Goal: Task Accomplishment & Management: Manage account settings

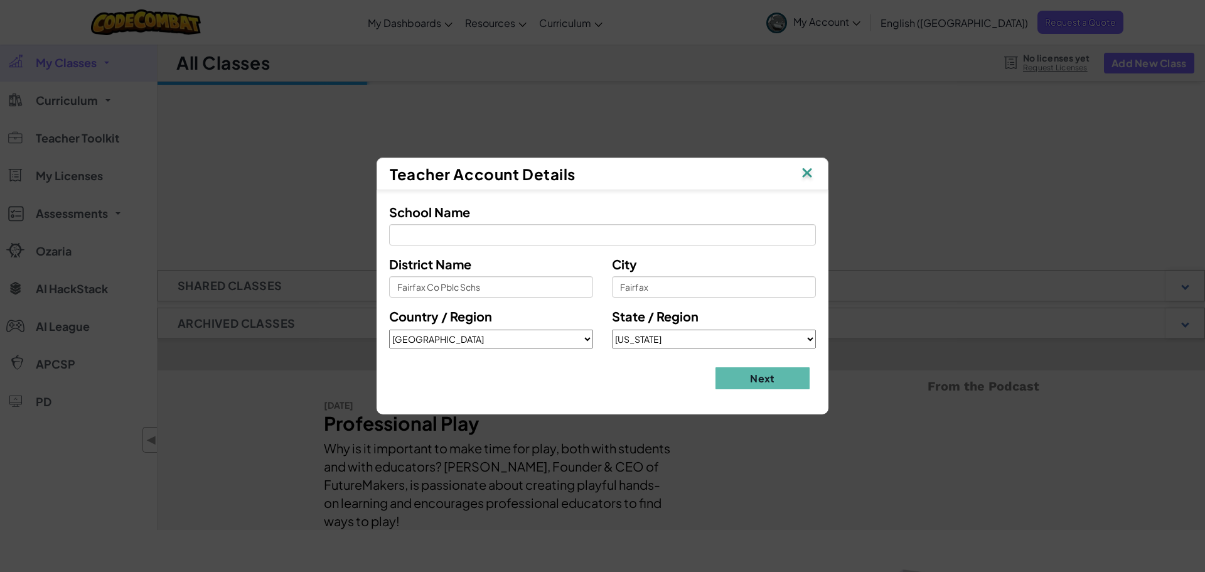
select select "[GEOGRAPHIC_DATA]"
select select "VA"
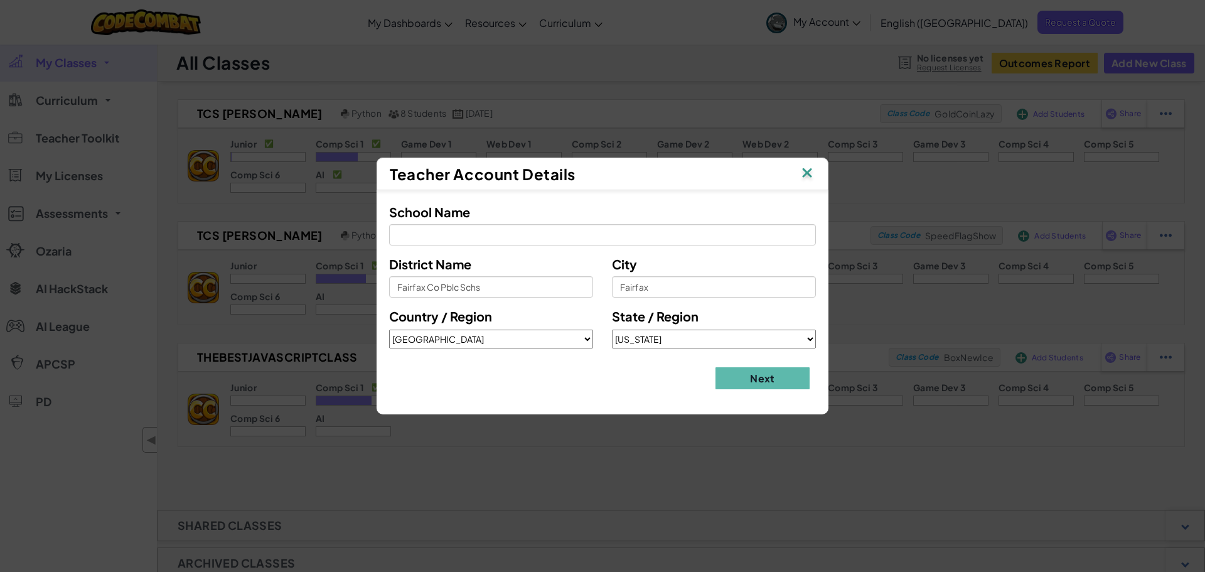
click at [807, 173] on img at bounding box center [807, 173] width 16 height 19
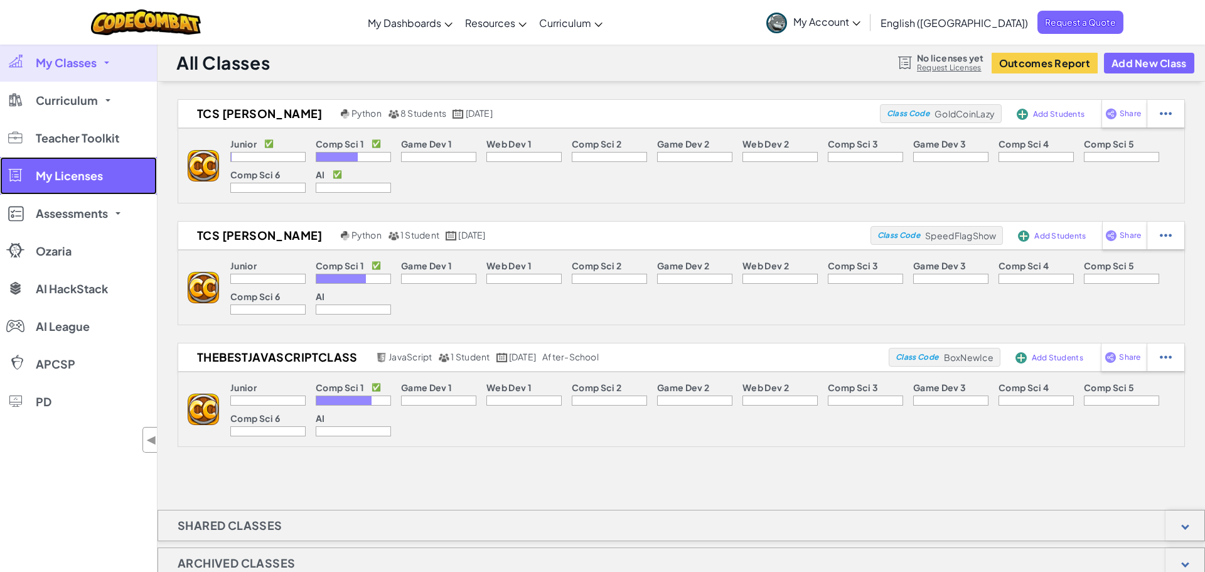
click at [86, 179] on span "My Licenses" at bounding box center [69, 175] width 67 height 11
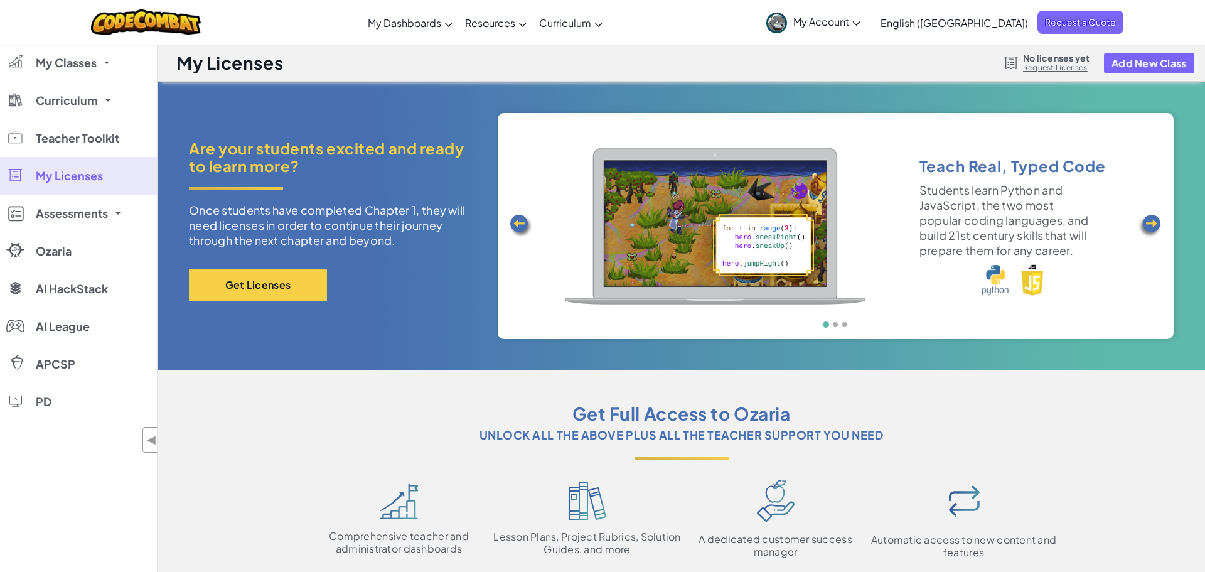
click at [860, 28] on span "My Account" at bounding box center [826, 21] width 67 height 13
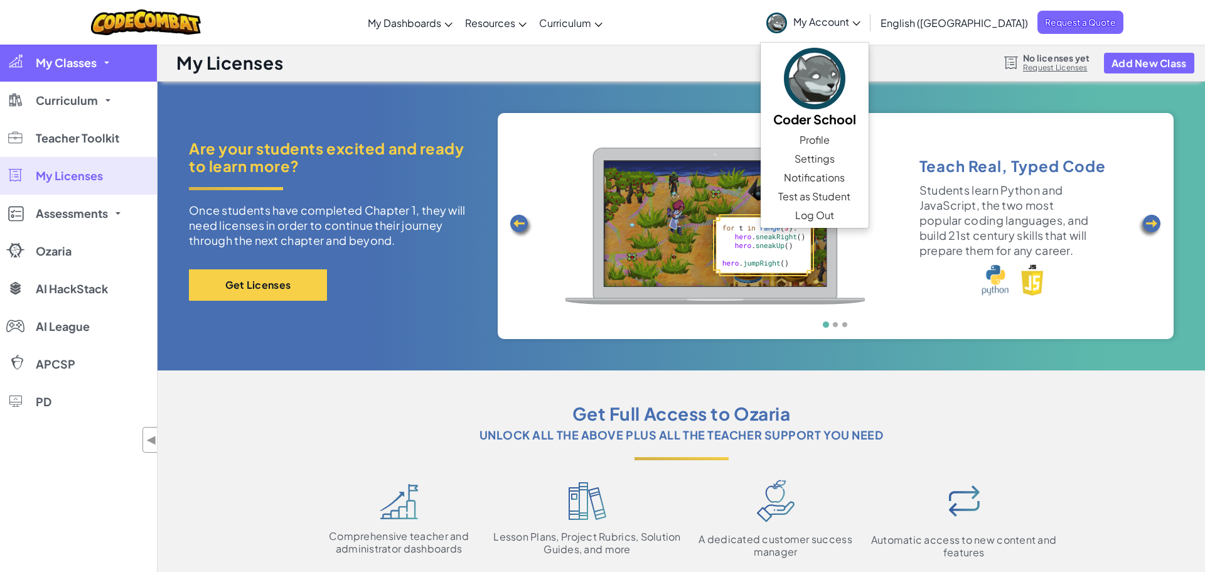
click at [87, 68] on span "My Classes" at bounding box center [66, 62] width 61 height 11
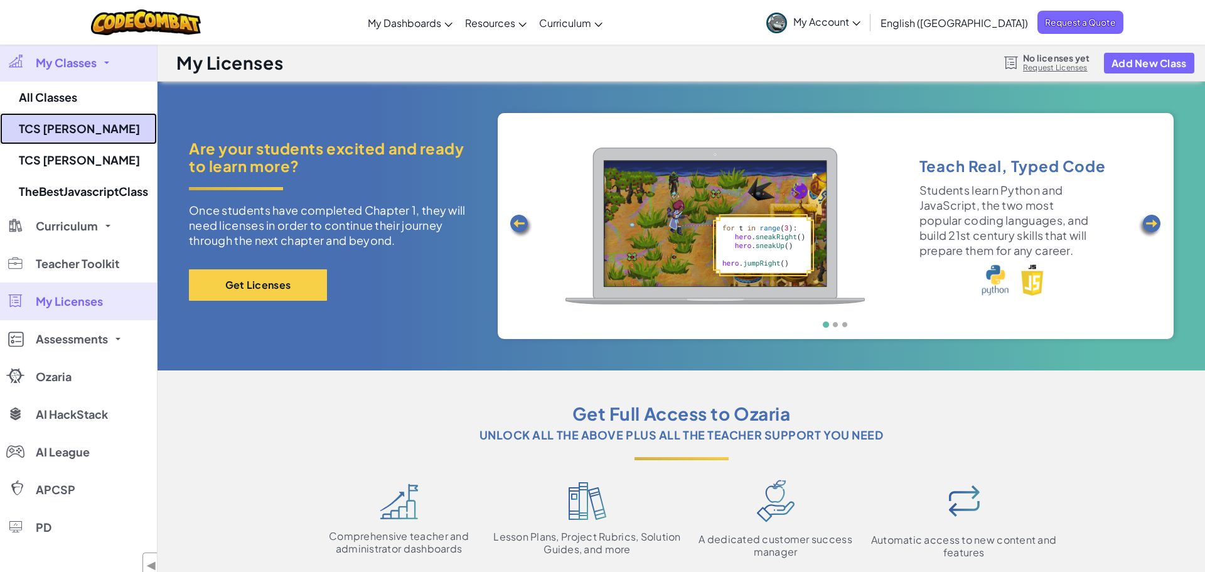
click at [86, 126] on link "TCS [PERSON_NAME]" at bounding box center [78, 128] width 157 height 31
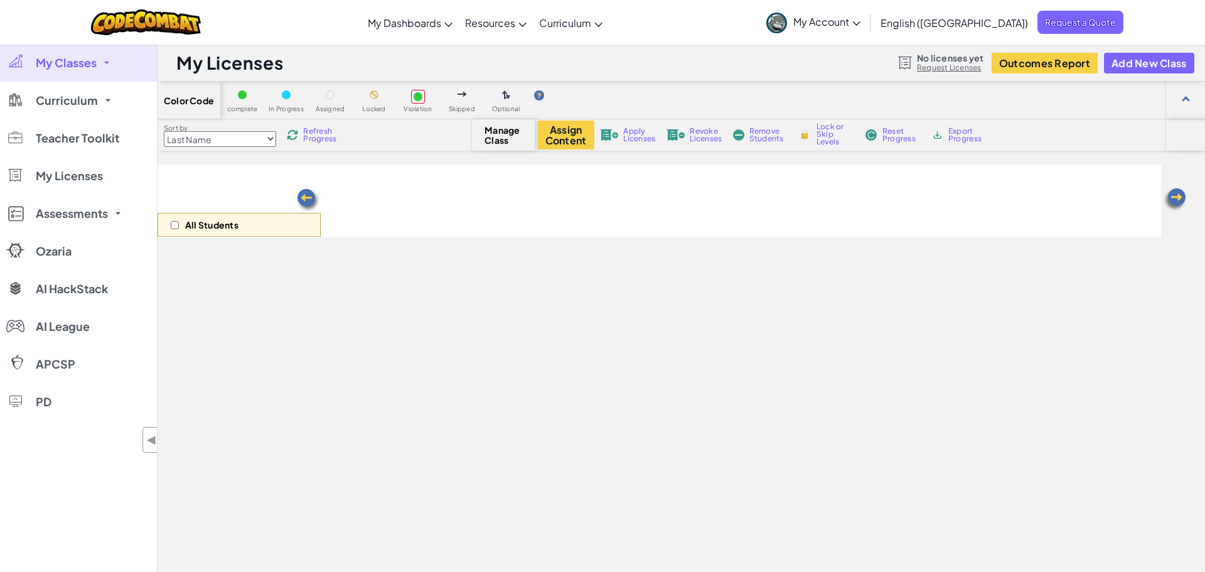
select select "560f1a9f22961295f9427742"
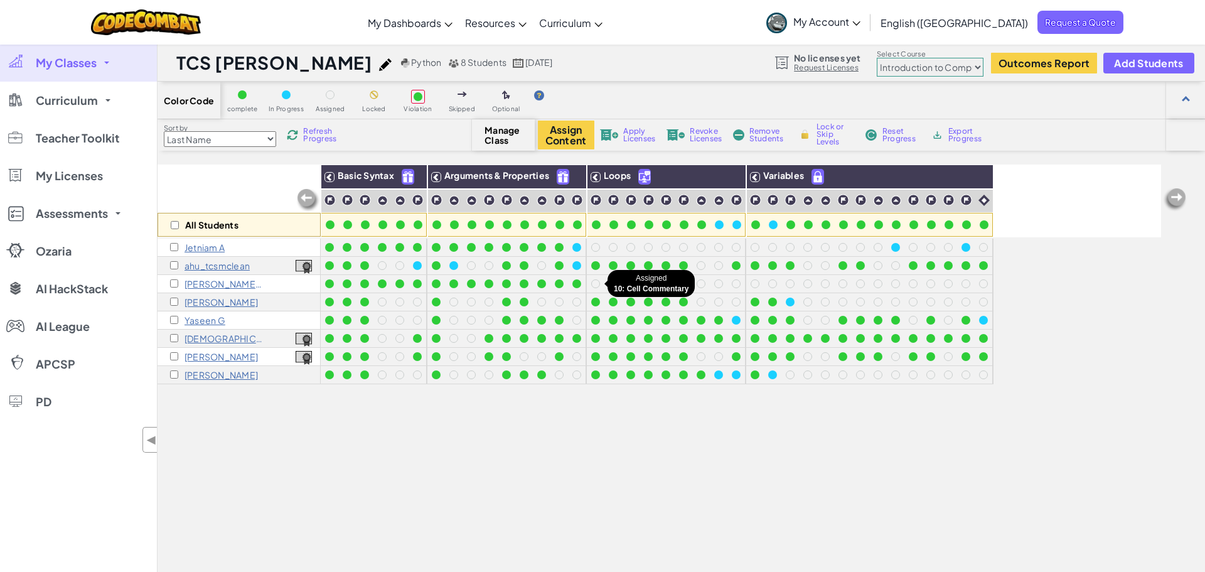
click at [594, 282] on div at bounding box center [595, 283] width 9 height 9
click at [574, 133] on button "Assign Content" at bounding box center [566, 134] width 56 height 29
click at [204, 283] on p "[PERSON_NAME] B" at bounding box center [224, 284] width 78 height 10
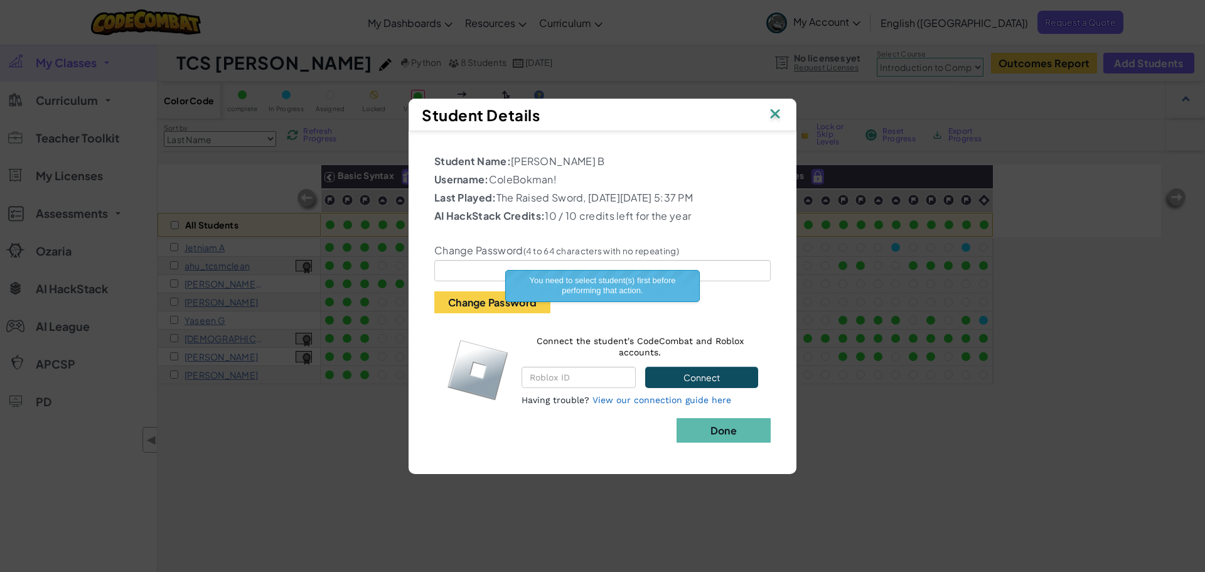
click at [774, 114] on img at bounding box center [775, 114] width 16 height 19
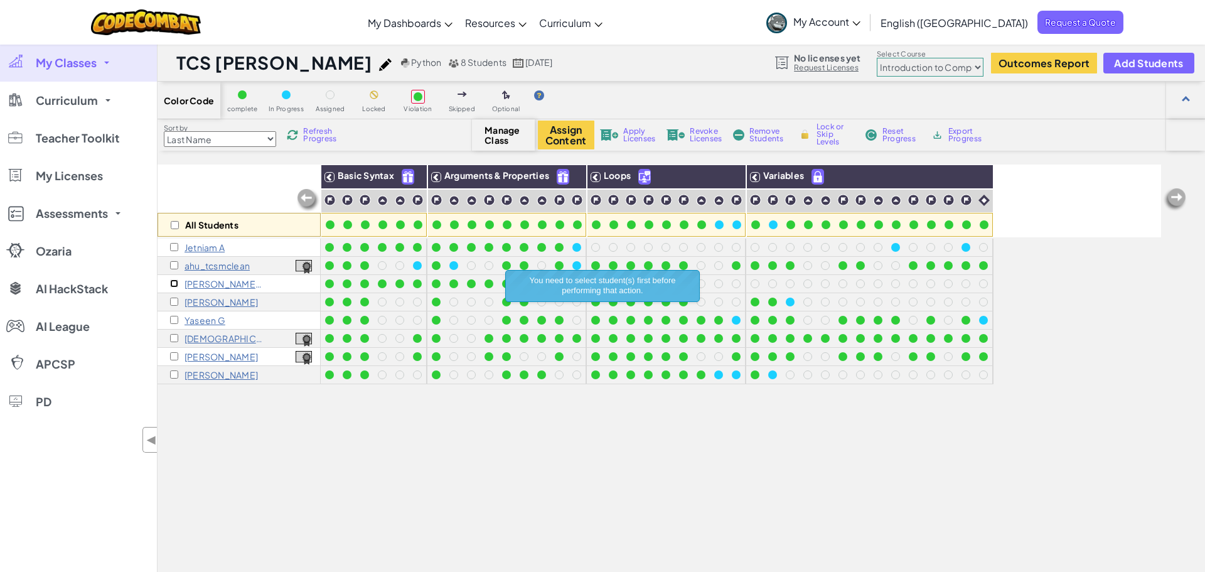
click at [173, 284] on input "checkbox" at bounding box center [174, 283] width 8 height 8
checkbox input "true"
click at [576, 139] on button "Assign Content" at bounding box center [566, 134] width 56 height 29
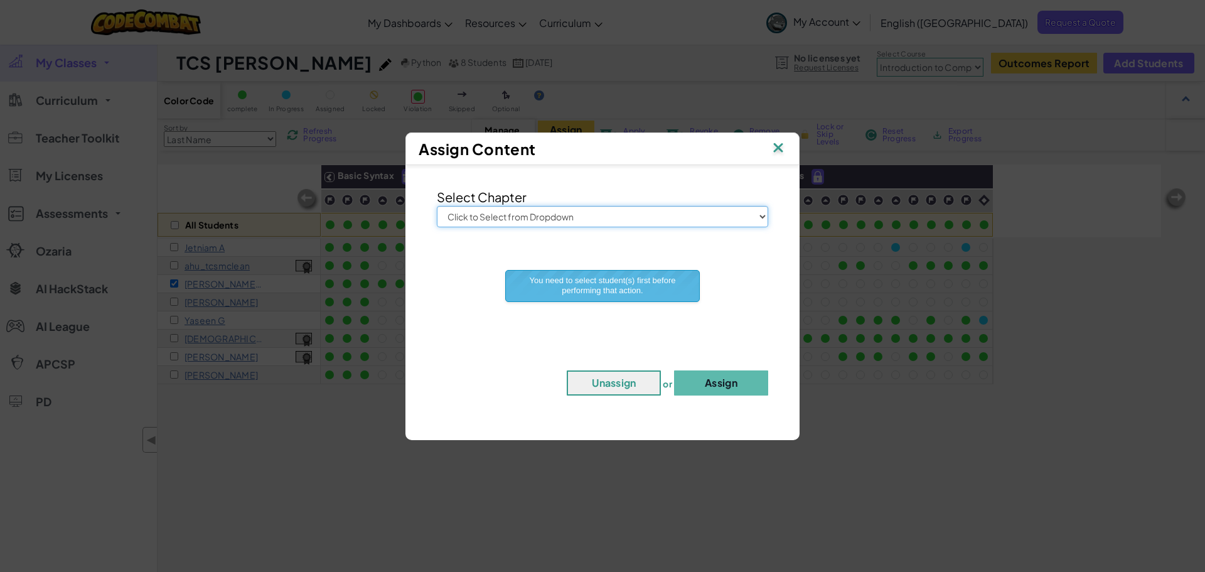
click at [538, 221] on select "Click to Select from Dropdown Junior Introduction to Computer Science Game Deve…" at bounding box center [602, 216] width 331 height 21
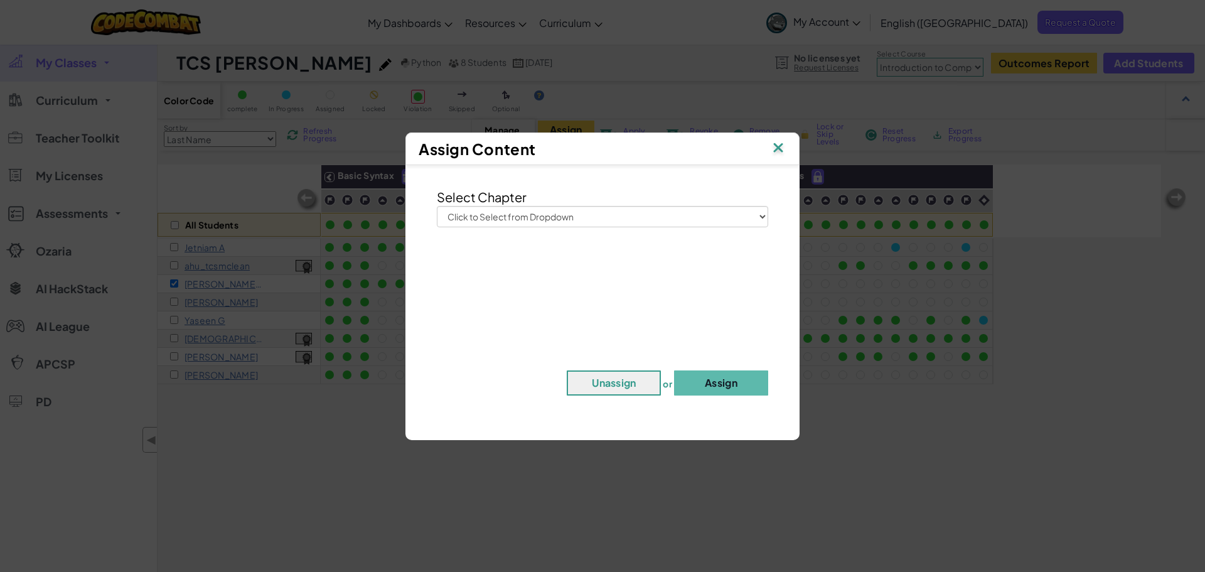
click at [779, 145] on img at bounding box center [778, 148] width 16 height 19
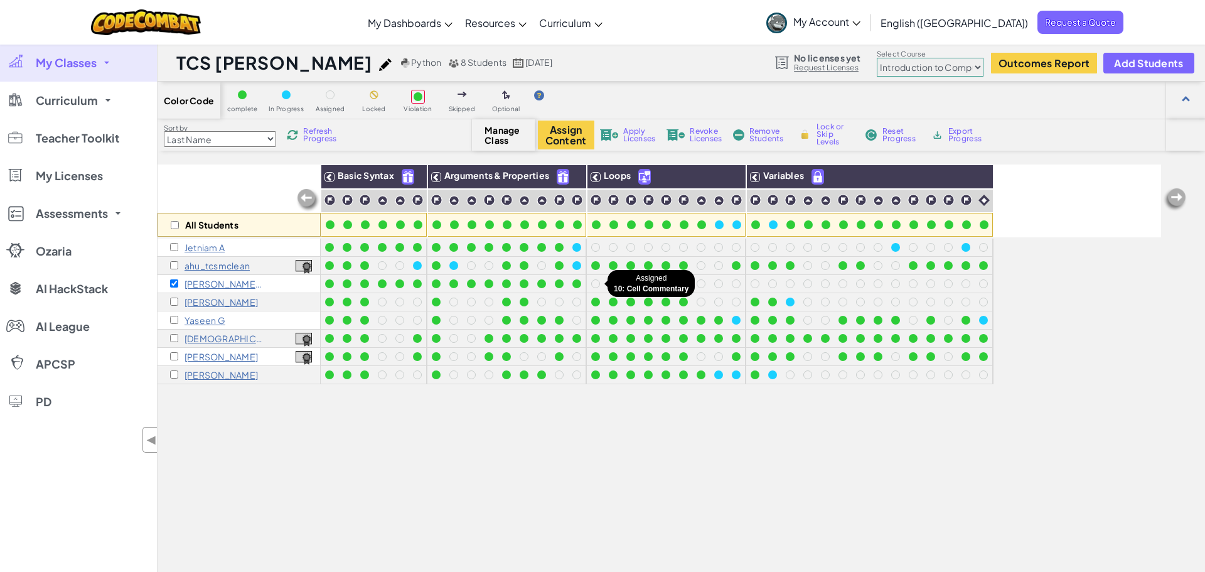
click at [596, 285] on div at bounding box center [595, 283] width 9 height 9
click at [567, 140] on button "Assign Content" at bounding box center [566, 134] width 56 height 29
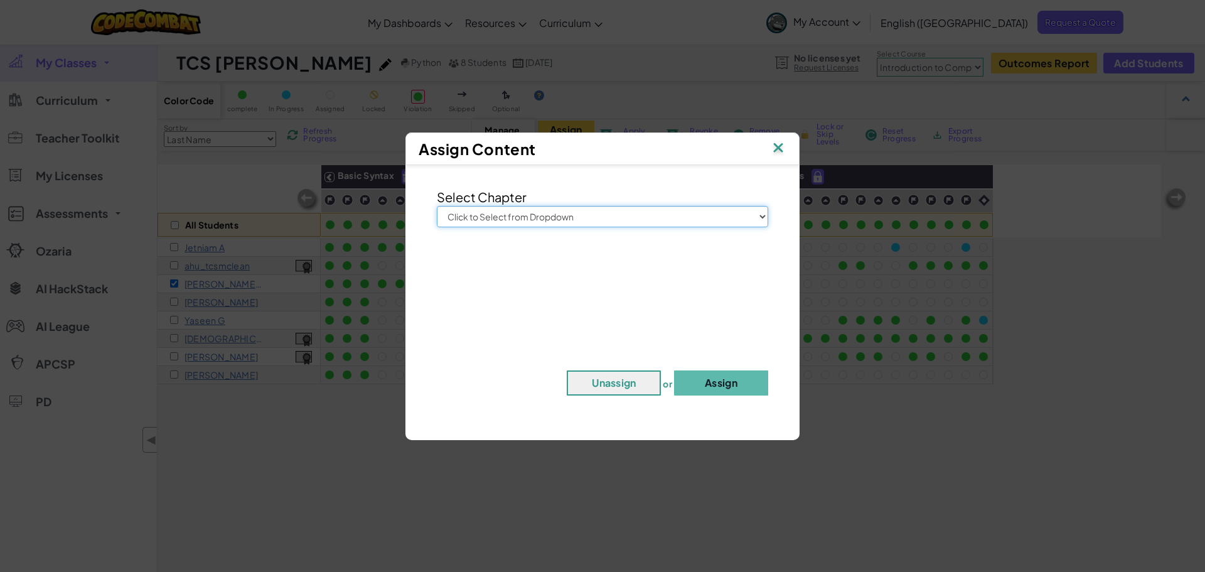
click at [606, 216] on select "Click to Select from Dropdown Junior Introduction to Computer Science Game Deve…" at bounding box center [602, 216] width 331 height 21
select select "Introduction to Computer Science"
click at [437, 206] on select "Click to Select from Dropdown Junior Introduction to Computer Science Game Deve…" at bounding box center [602, 216] width 331 height 21
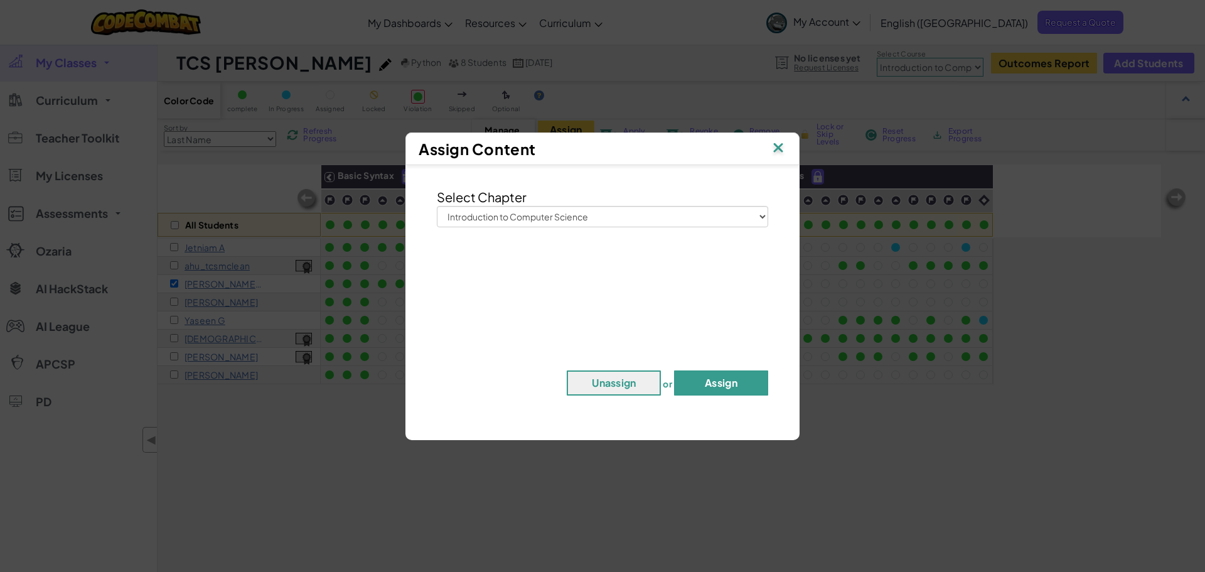
click at [730, 383] on button "Assign" at bounding box center [721, 382] width 94 height 25
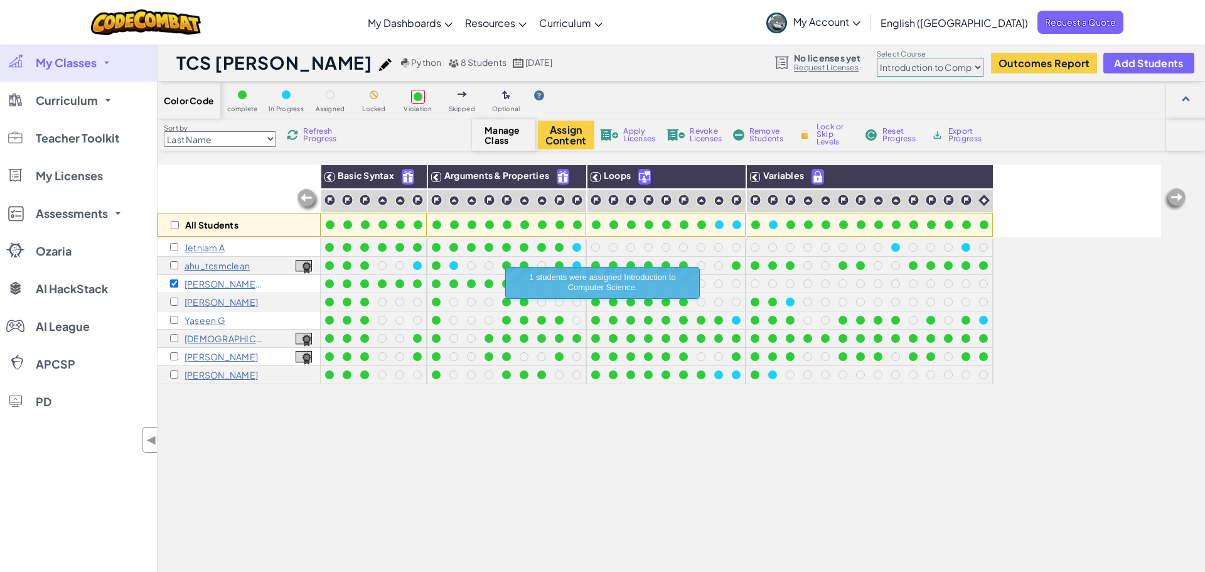
click at [623, 451] on div "All Students Basic Syntax Arguments & Properties Loops Variables Jetniam A ahu_…" at bounding box center [660, 418] width 1004 height 509
click at [762, 133] on span "Remove Students" at bounding box center [768, 134] width 38 height 15
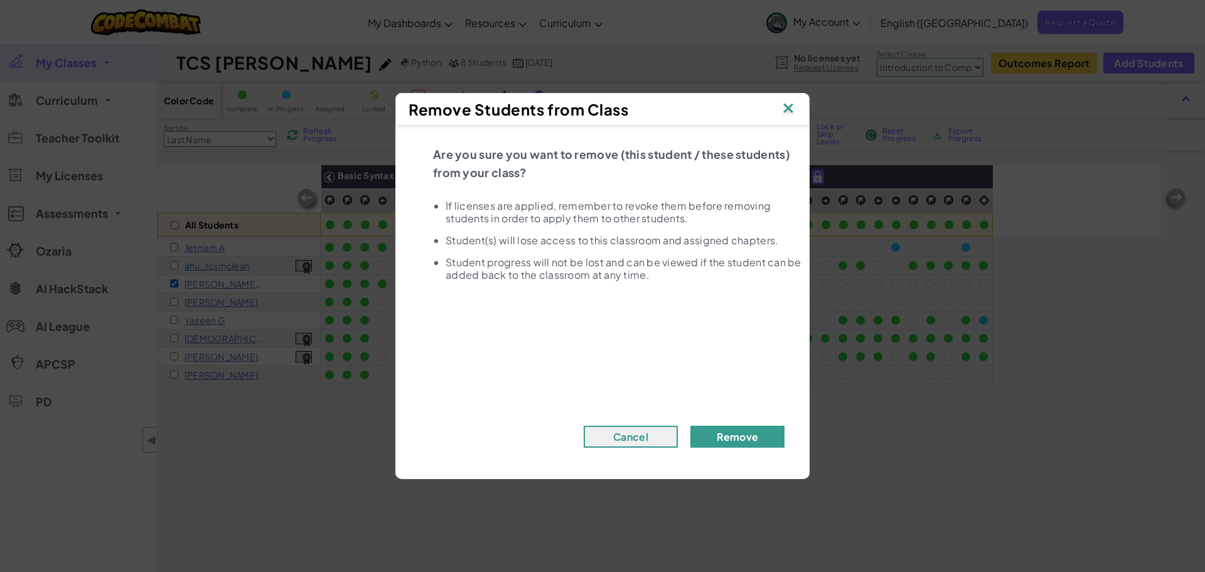
click at [752, 437] on button "Remove" at bounding box center [737, 437] width 94 height 22
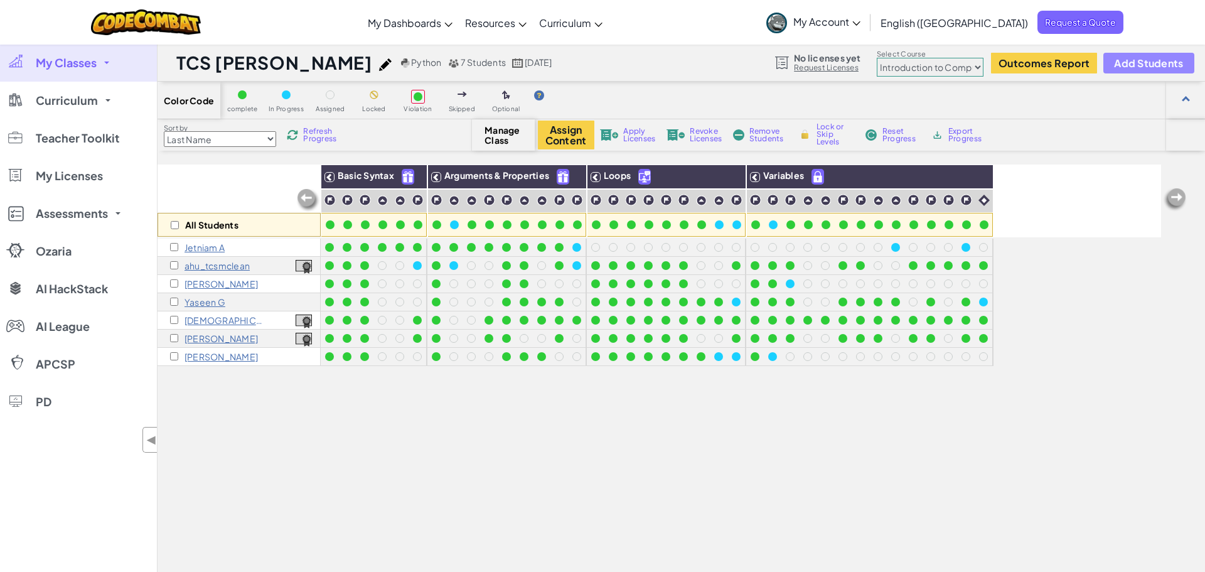
click at [1147, 66] on span "Add Students" at bounding box center [1148, 63] width 69 height 11
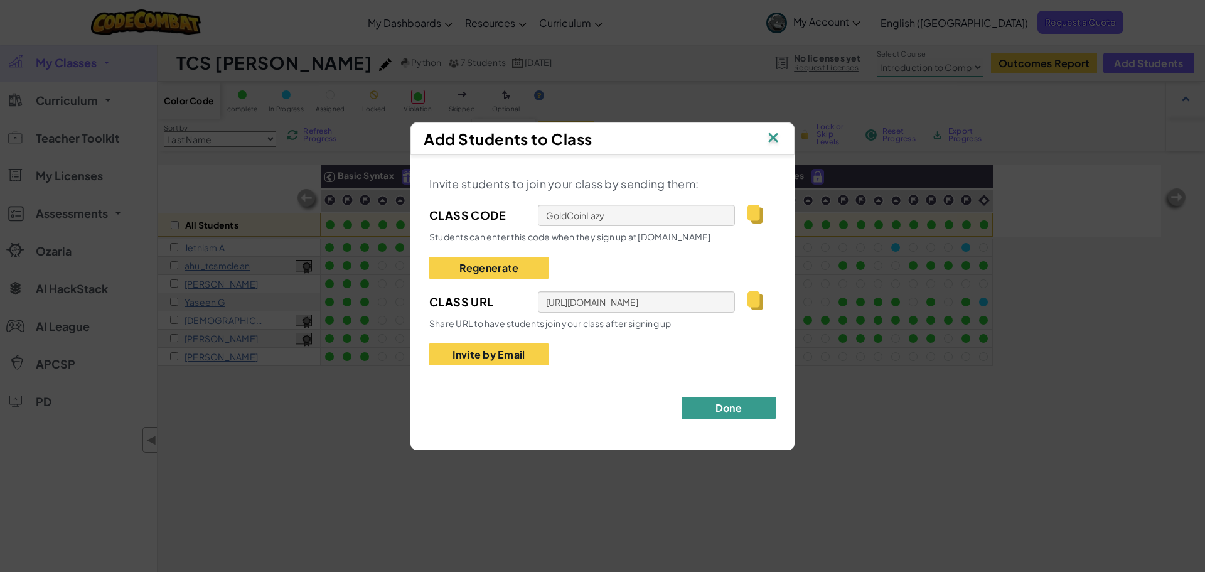
click at [745, 409] on button "Done" at bounding box center [729, 408] width 94 height 22
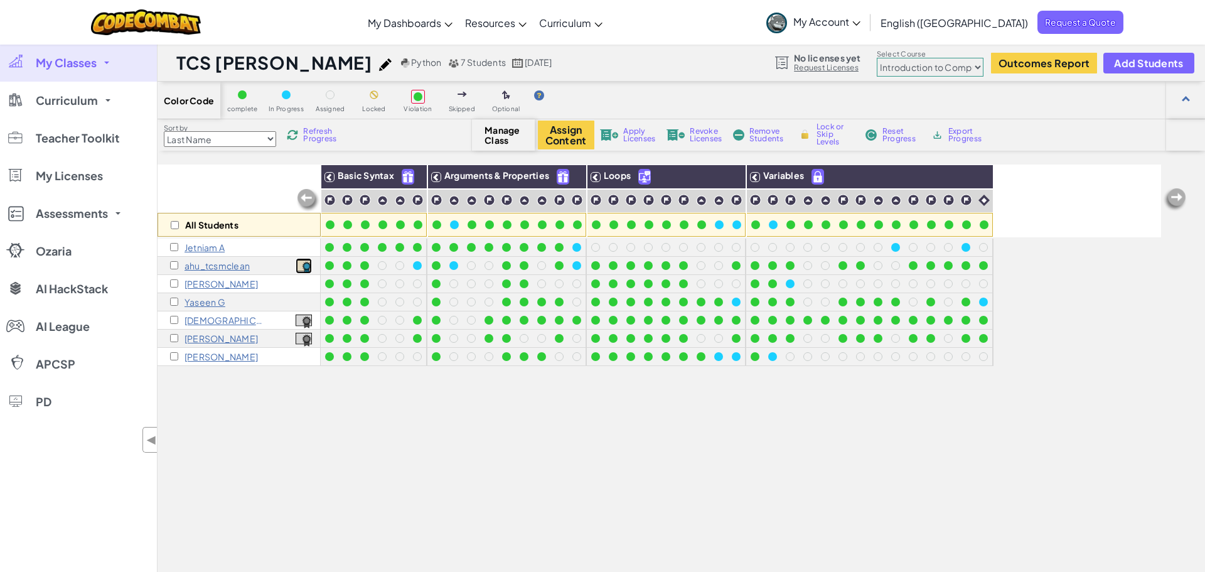
click at [304, 266] on img at bounding box center [304, 267] width 16 height 14
click at [205, 338] on p "[PERSON_NAME]" at bounding box center [221, 338] width 73 height 10
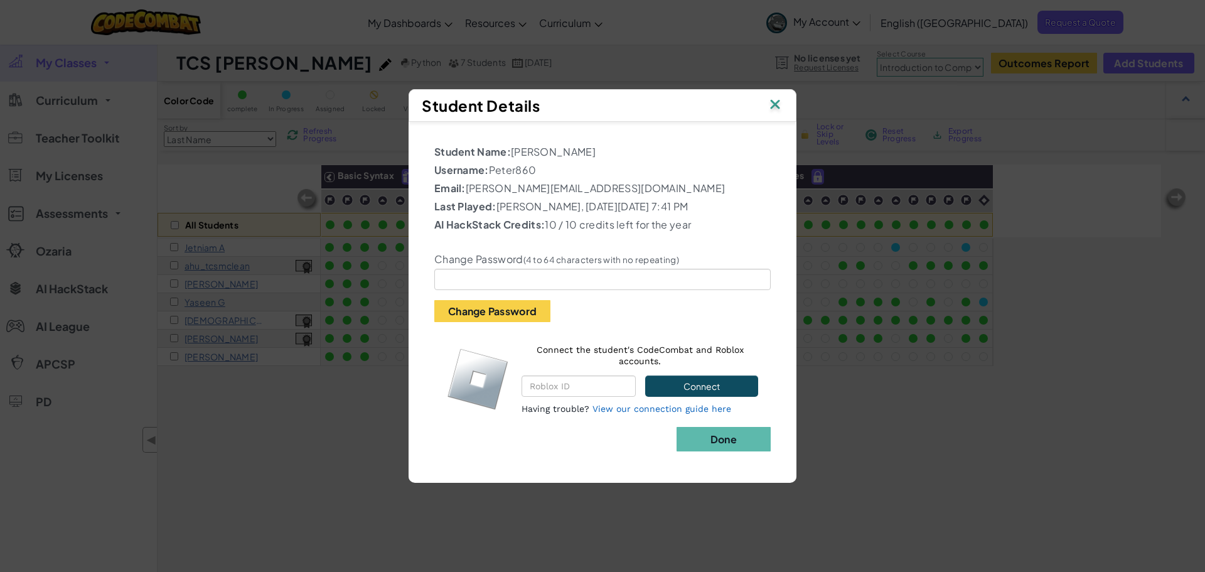
click at [774, 104] on img at bounding box center [775, 105] width 16 height 19
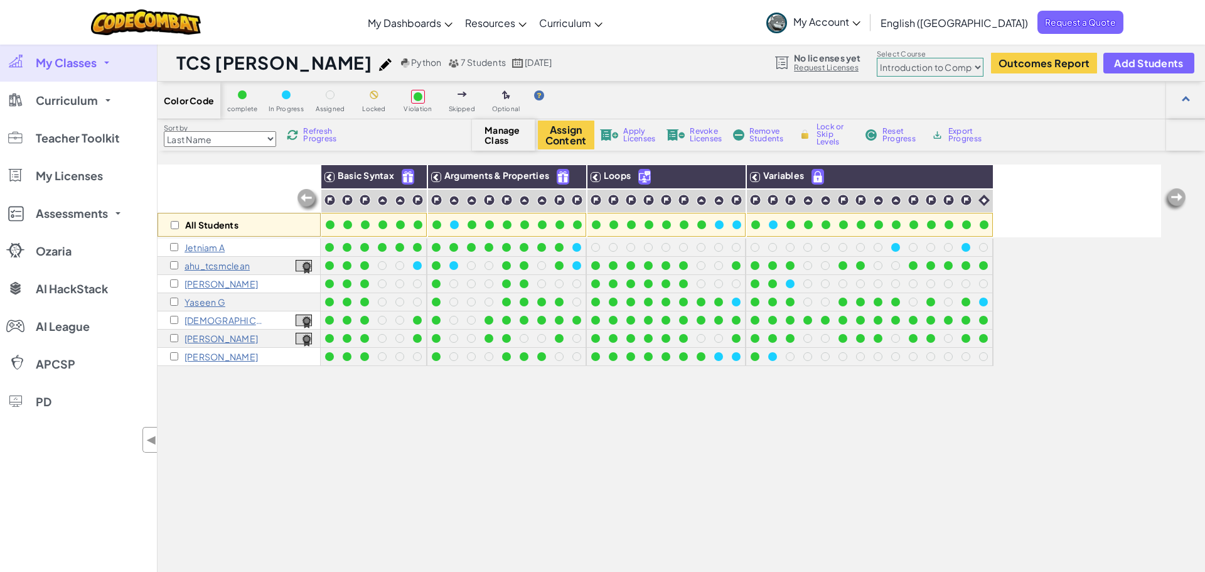
click at [208, 319] on p "[DEMOGRAPHIC_DATA][PERSON_NAME]" at bounding box center [224, 320] width 78 height 10
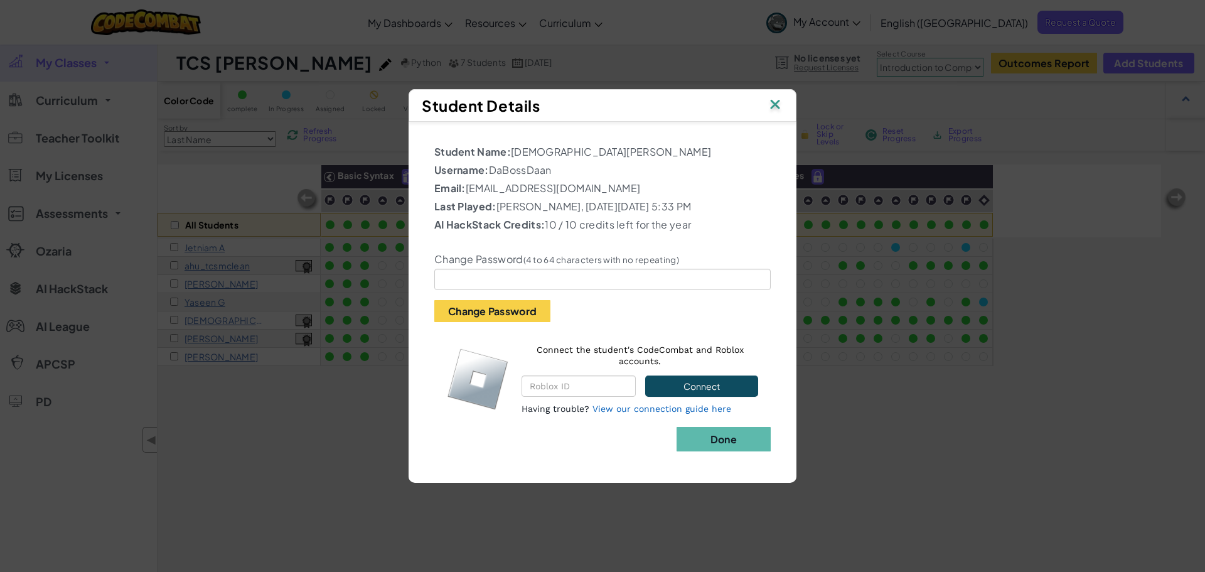
click at [774, 102] on img at bounding box center [775, 105] width 16 height 19
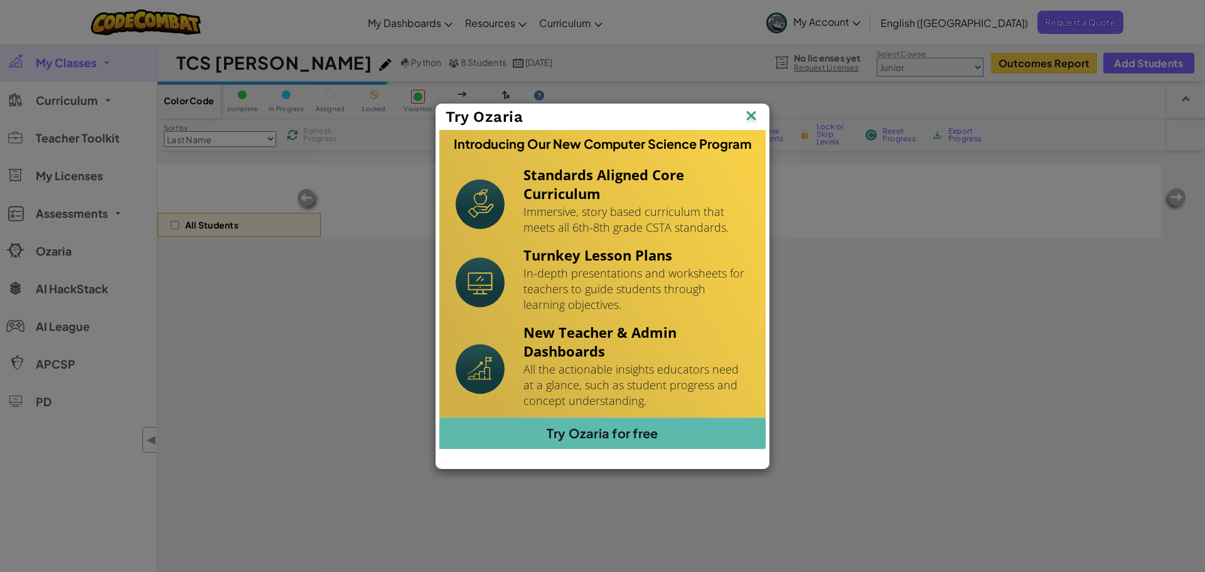
click at [747, 117] on img at bounding box center [751, 116] width 16 height 19
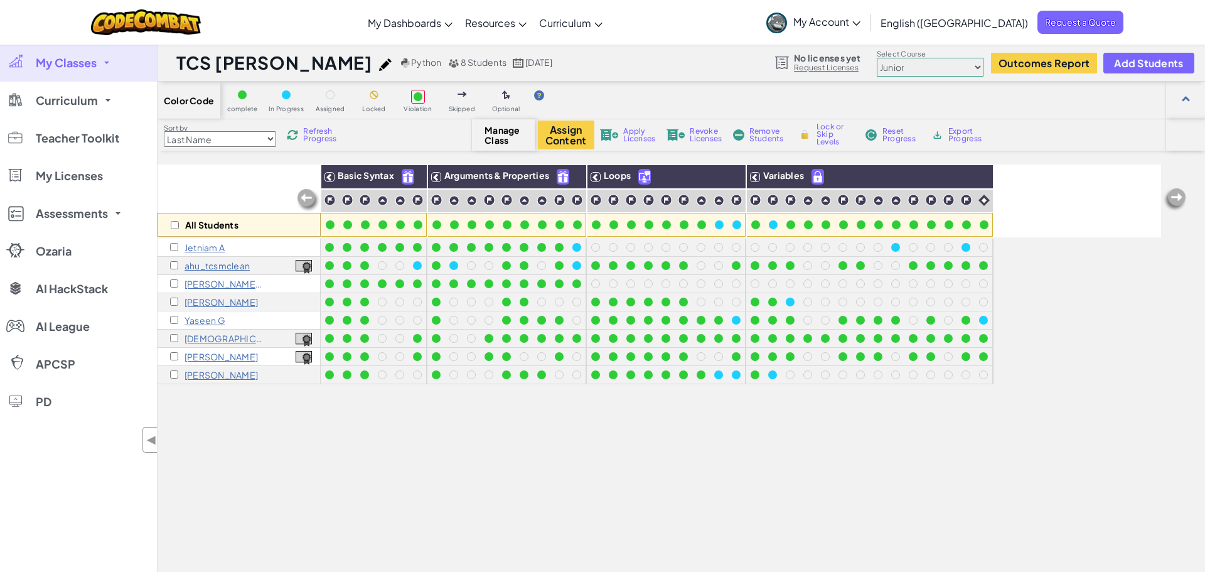
click at [200, 283] on p "[PERSON_NAME] B" at bounding box center [224, 284] width 78 height 10
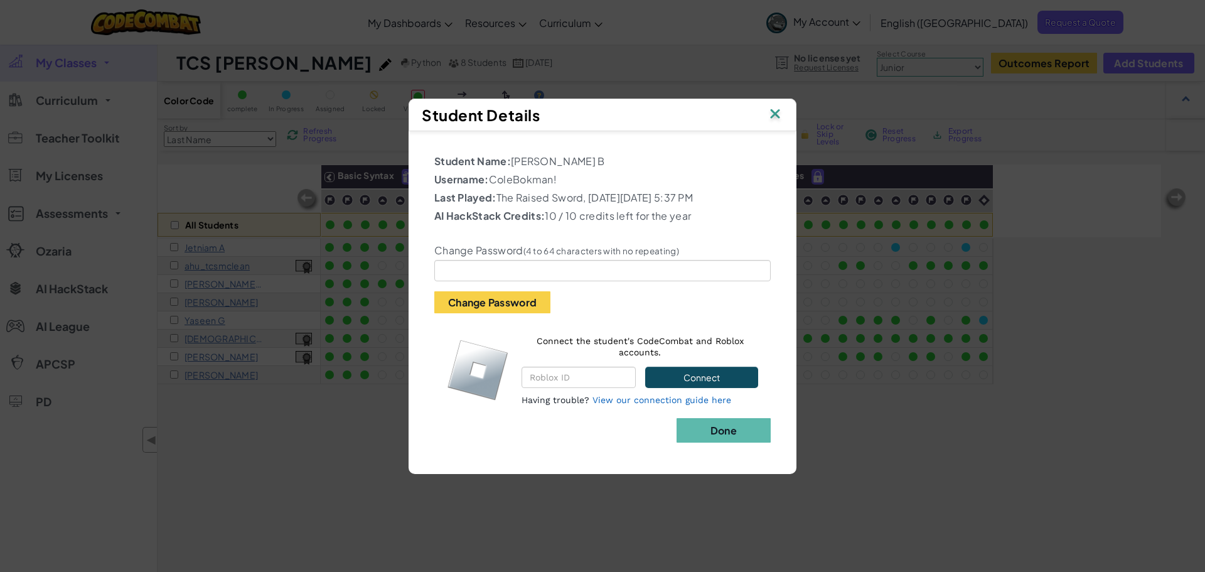
click at [775, 115] on img at bounding box center [775, 114] width 16 height 19
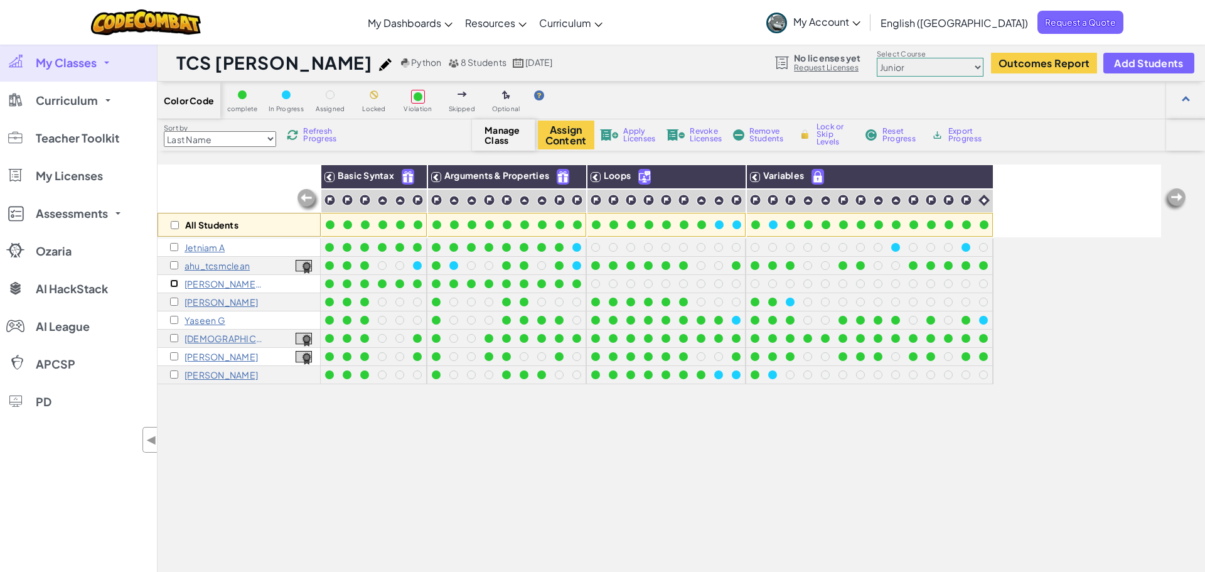
click at [170, 282] on input "checkbox" at bounding box center [174, 283] width 8 height 8
checkbox input "true"
click at [894, 136] on span "Reset Progress" at bounding box center [901, 134] width 38 height 15
click at [628, 131] on span "Apply Licenses" at bounding box center [639, 134] width 32 height 15
click at [623, 133] on span "Apply Licenses" at bounding box center [639, 134] width 32 height 15
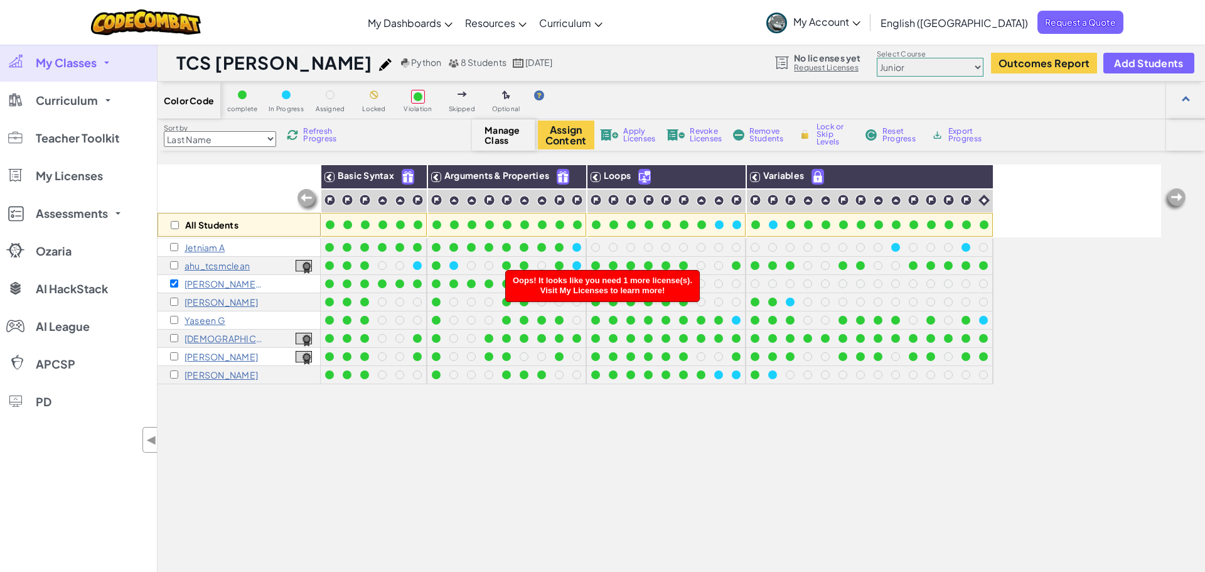
drag, startPoint x: 591, startPoint y: 292, endPoint x: 590, endPoint y: 283, distance: 8.9
click at [591, 291] on span "Oops! It looks like you need 1 more license(s). Visit My Licenses to learn more!" at bounding box center [602, 285] width 179 height 19
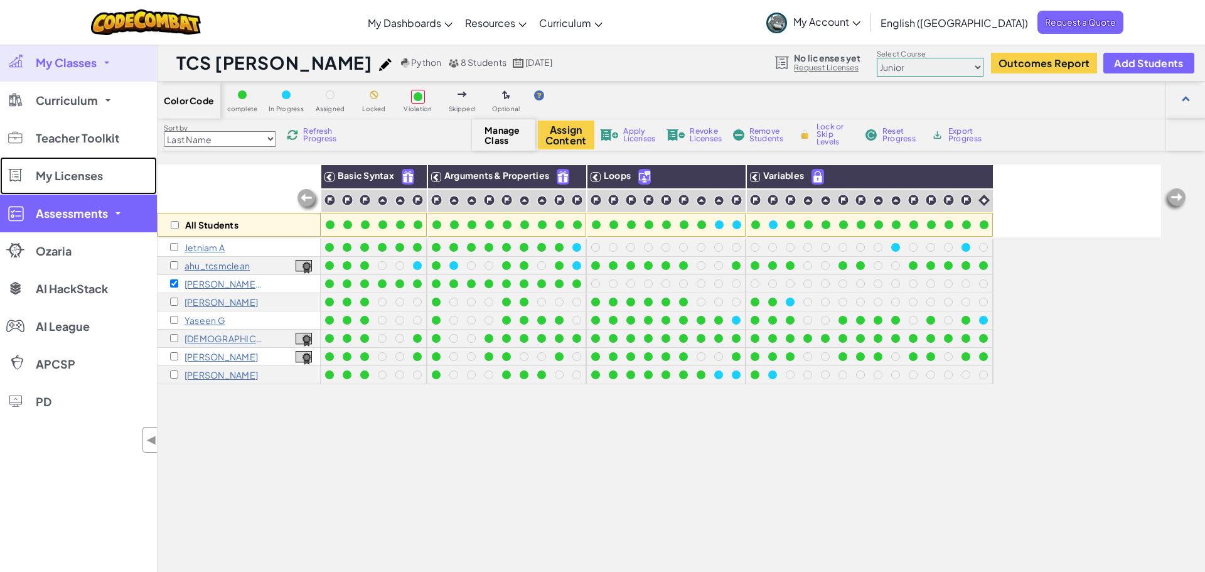
drag, startPoint x: 65, startPoint y: 179, endPoint x: 142, endPoint y: 205, distance: 81.4
click at [65, 178] on span "My Licenses" at bounding box center [69, 175] width 67 height 11
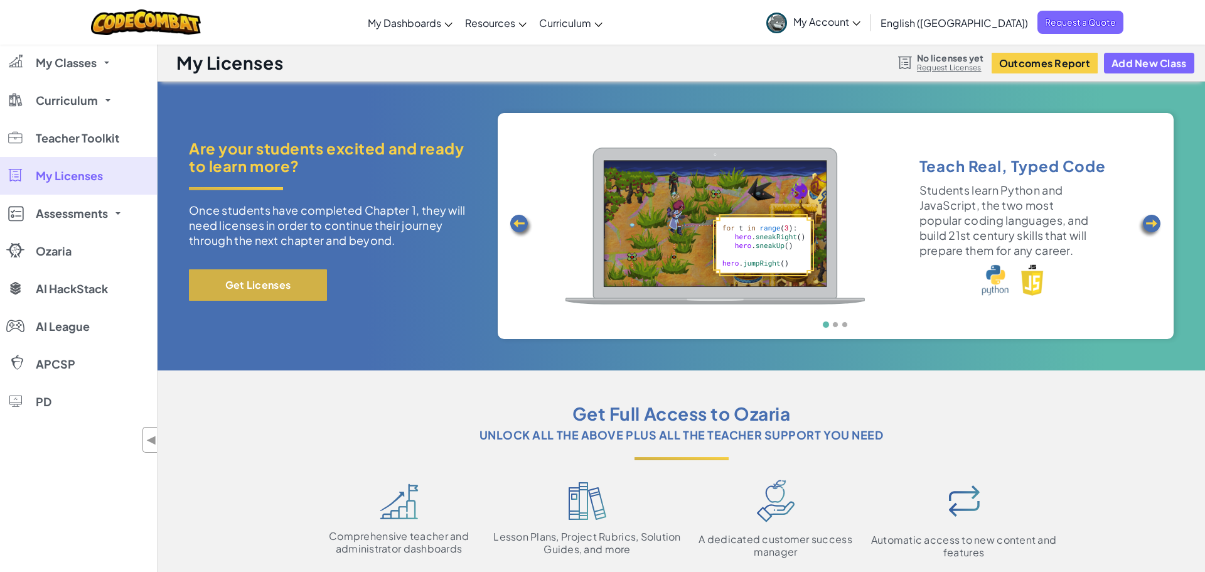
click at [279, 284] on button "Get Licenses" at bounding box center [258, 284] width 138 height 31
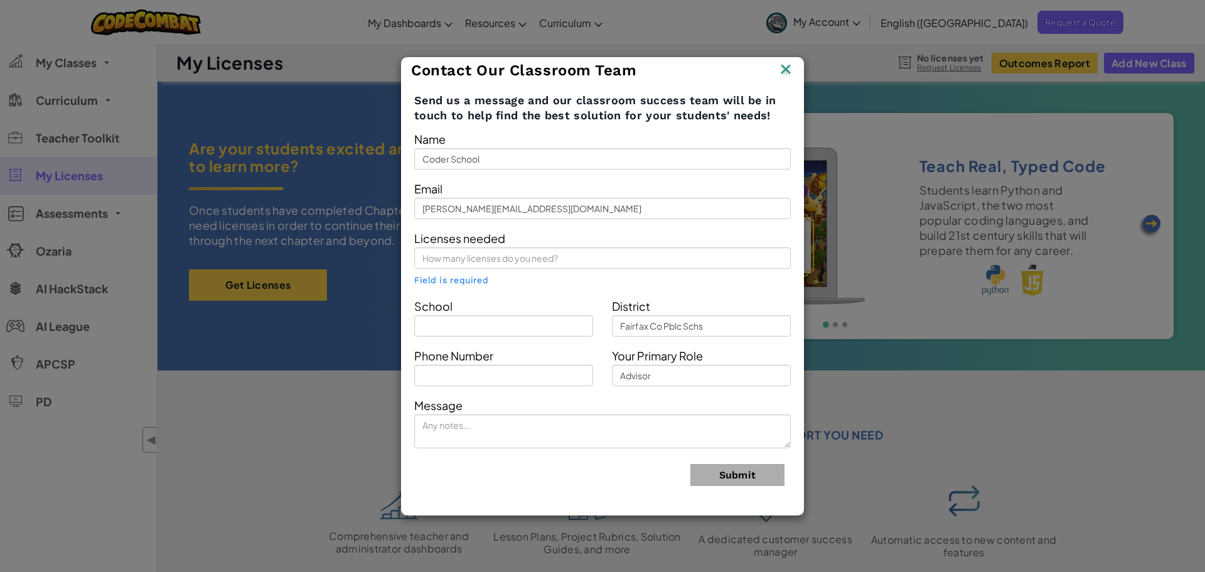
drag, startPoint x: 664, startPoint y: 449, endPoint x: 667, endPoint y: 386, distance: 63.5
click at [667, 438] on form "Name Coder School Email mclean@thecoderschool.com Licenses needed Field is requ…" at bounding box center [602, 312] width 377 height 366
click at [601, 256] on input "text" at bounding box center [602, 257] width 377 height 21
click at [788, 68] on img at bounding box center [786, 70] width 16 height 19
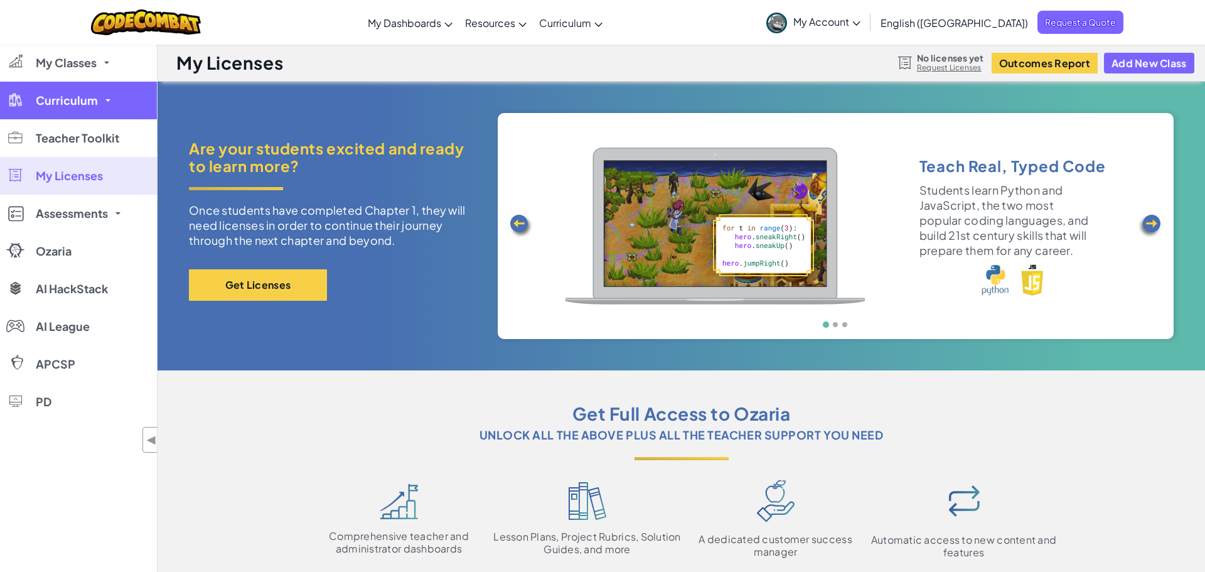
click at [60, 99] on span "Curriculum" at bounding box center [67, 100] width 62 height 11
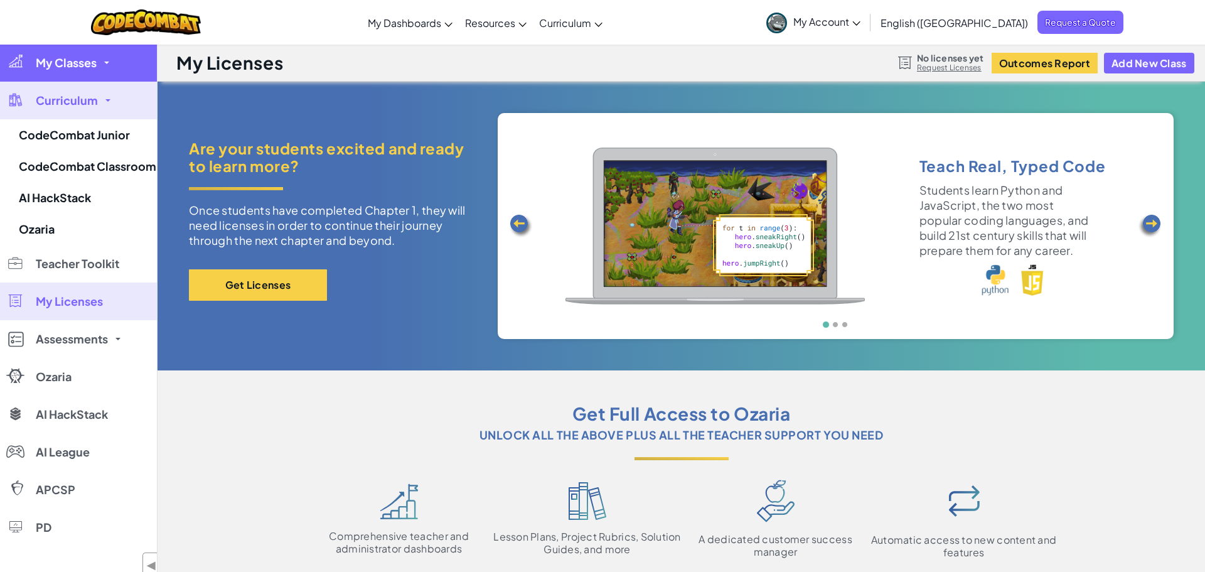
click at [76, 62] on span "My Classes" at bounding box center [66, 62] width 61 height 11
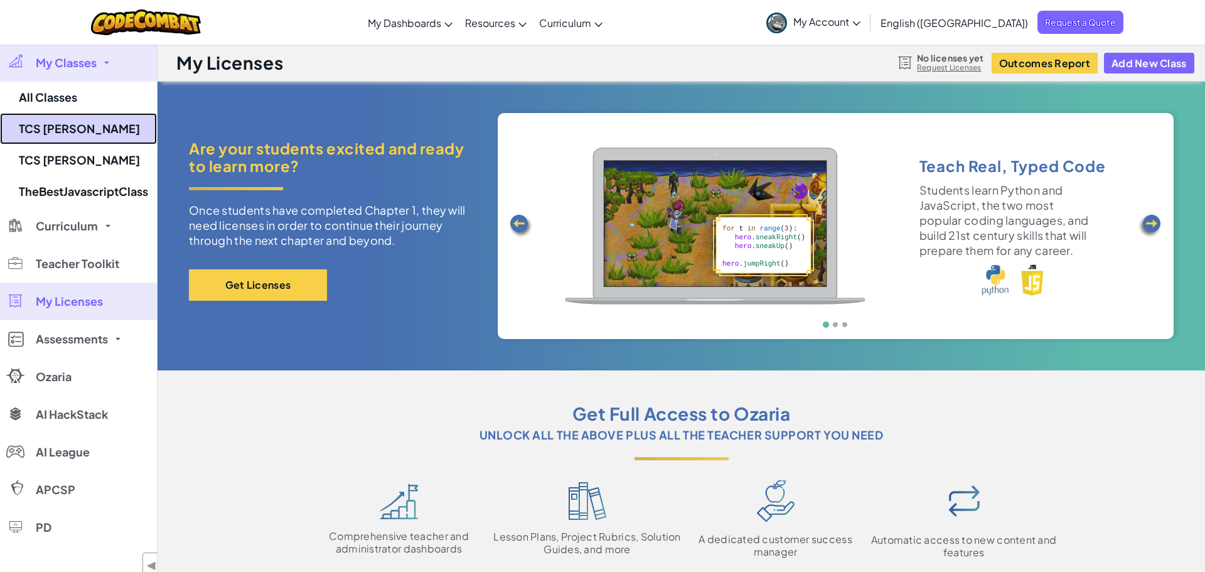
click at [70, 127] on link "TCS [PERSON_NAME]" at bounding box center [78, 128] width 157 height 31
select select "560f1a9f22961295f9427742"
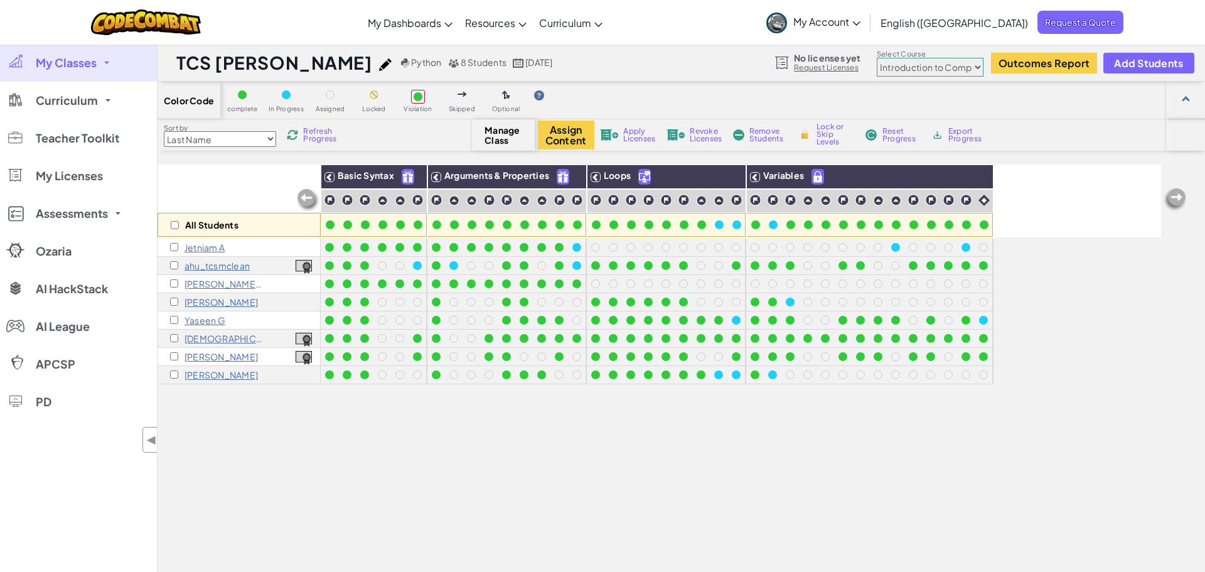
click at [198, 282] on p "[PERSON_NAME] B" at bounding box center [224, 284] width 78 height 10
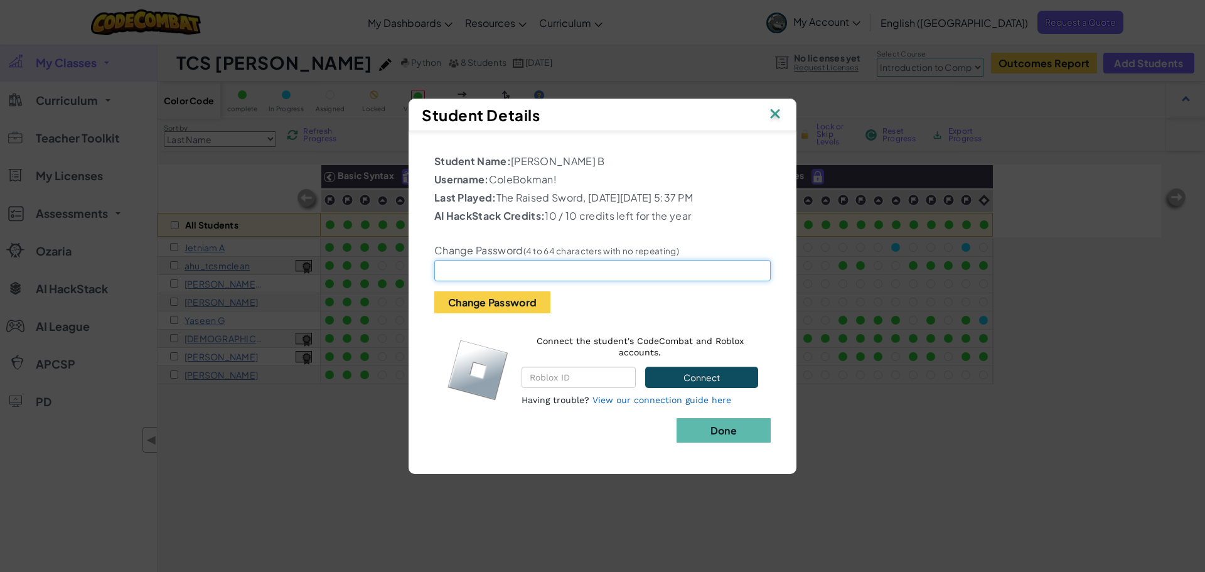
click at [512, 272] on input "text" at bounding box center [602, 270] width 336 height 21
paste input "Cbokman25!"
type input "Cbokman25!"
drag, startPoint x: 369, startPoint y: 267, endPoint x: 355, endPoint y: 265, distance: 14.7
click at [355, 265] on div "Student Details Student Name: Cole B Username: ColeBokman! Last Played: The Rai…" at bounding box center [602, 286] width 1205 height 572
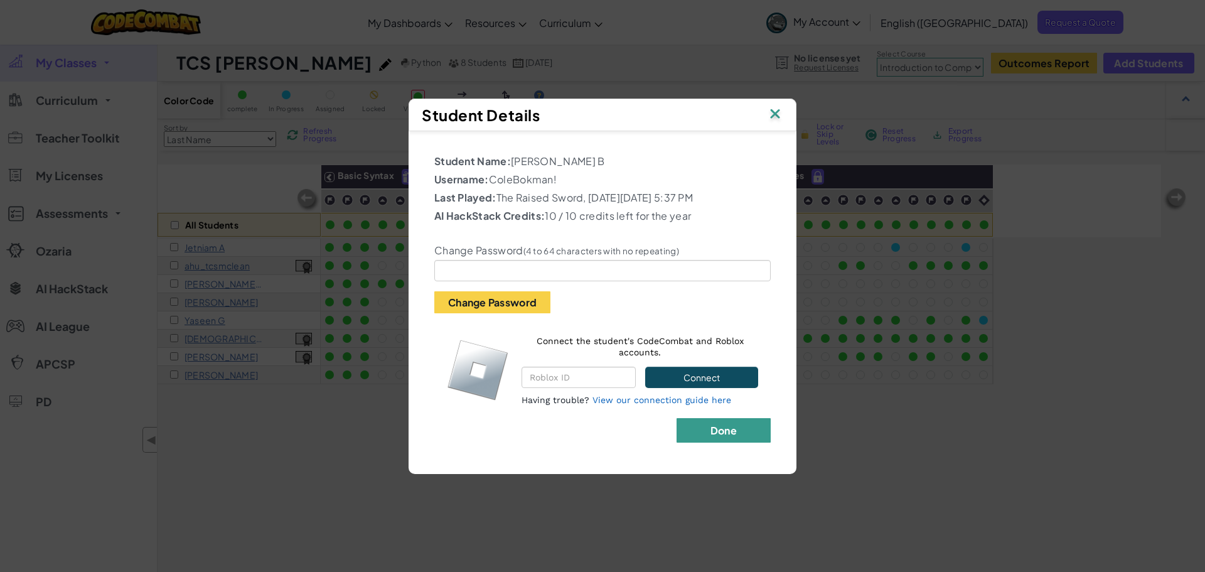
click at [731, 430] on b "Done" at bounding box center [723, 430] width 26 height 13
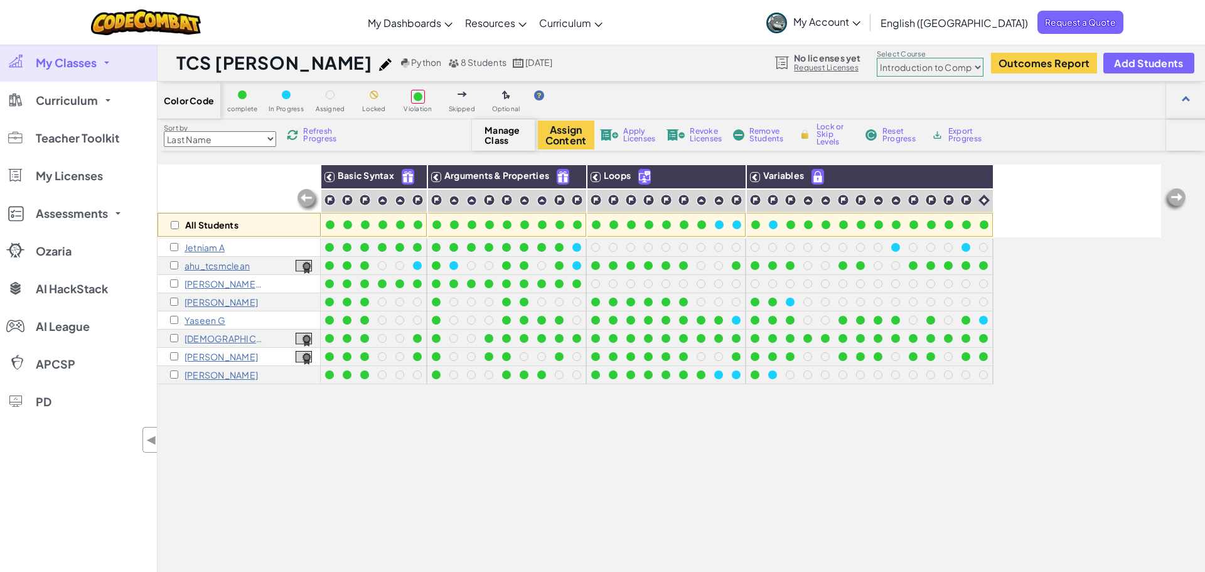
click at [201, 283] on p "[PERSON_NAME] B" at bounding box center [224, 284] width 78 height 10
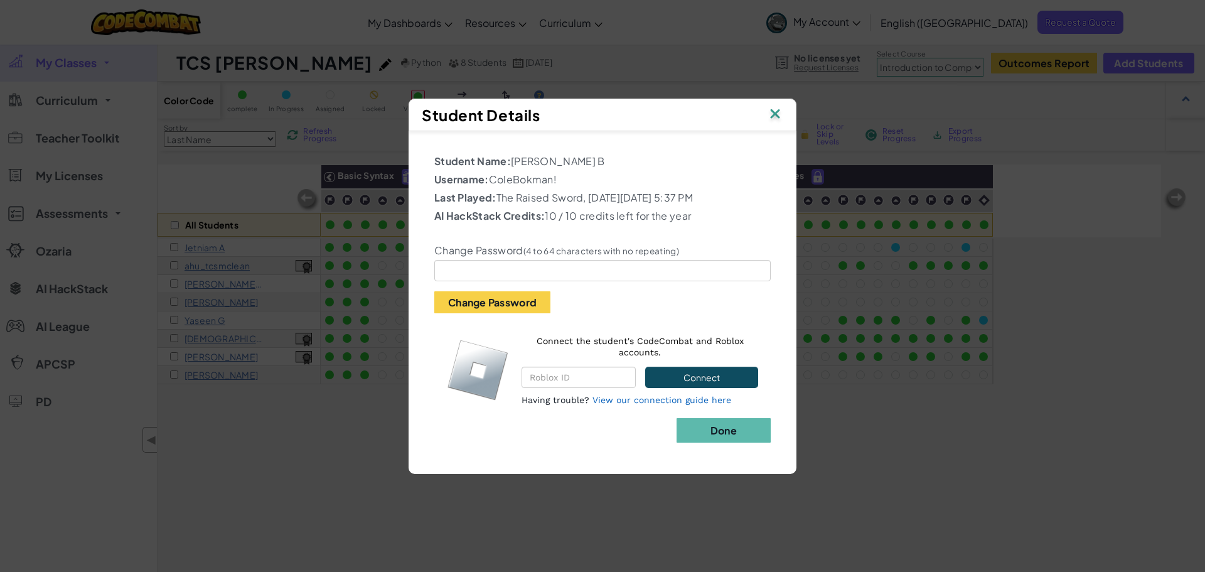
click at [771, 114] on img at bounding box center [775, 114] width 16 height 19
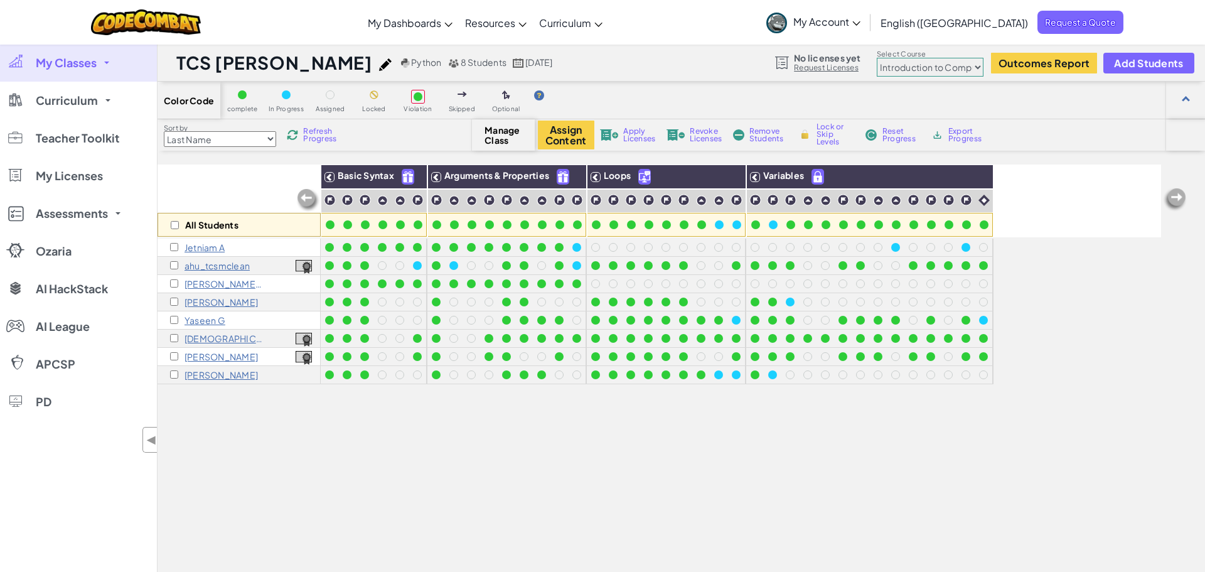
click at [860, 22] on span "My Account" at bounding box center [826, 21] width 67 height 13
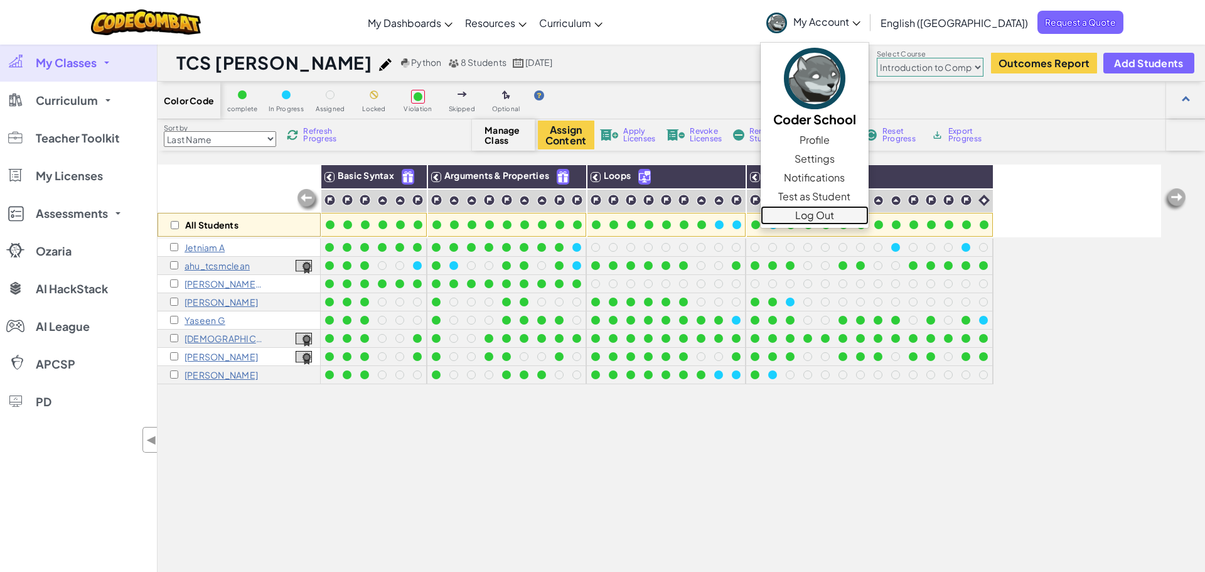
drag, startPoint x: 893, startPoint y: 215, endPoint x: 923, endPoint y: 115, distance: 103.5
click at [869, 214] on link "Log Out" at bounding box center [815, 215] width 108 height 19
